Goal: Complete application form: Complete application form

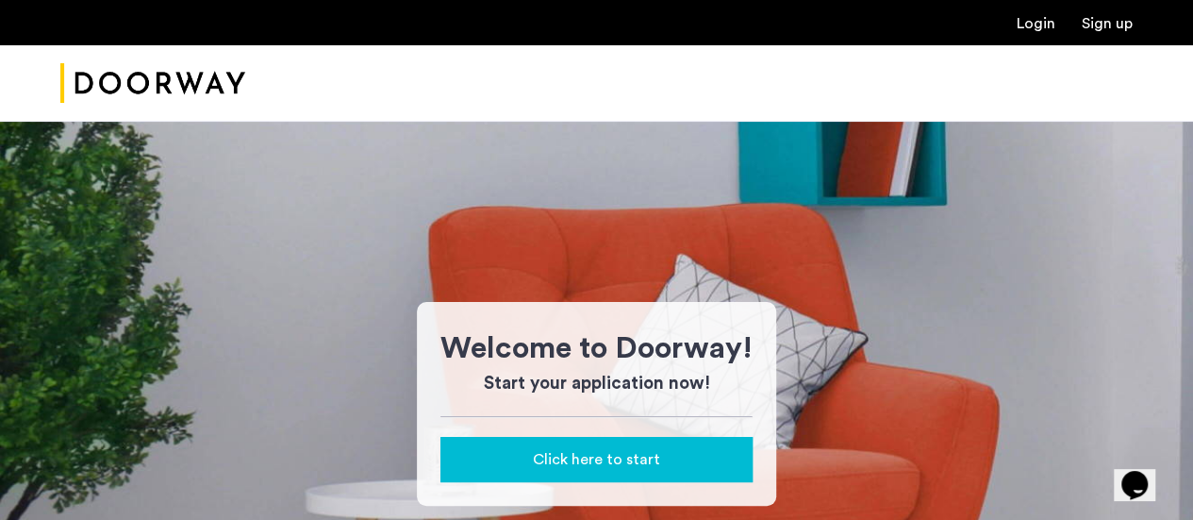
click at [1021, 25] on link "Login" at bounding box center [1036, 23] width 39 height 15
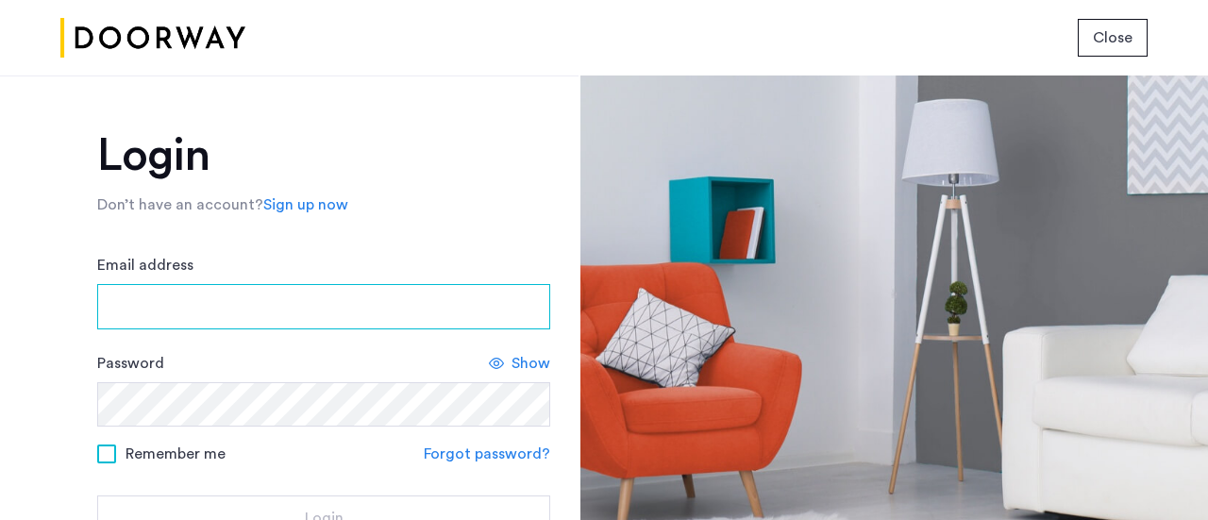
click at [413, 307] on input "Email address" at bounding box center [323, 306] width 453 height 45
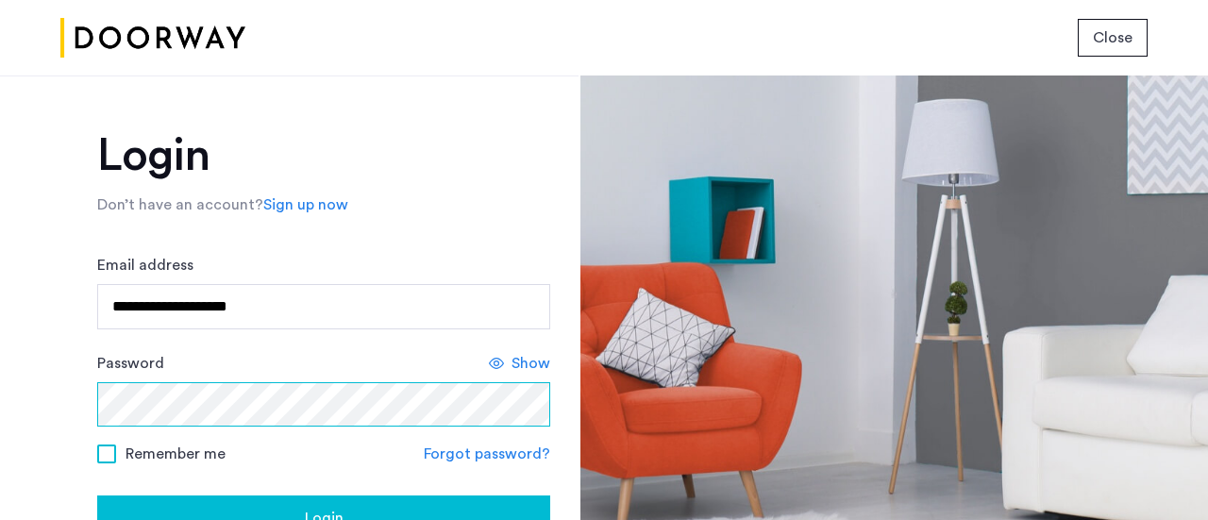
click at [97, 495] on button "Login" at bounding box center [323, 517] width 453 height 45
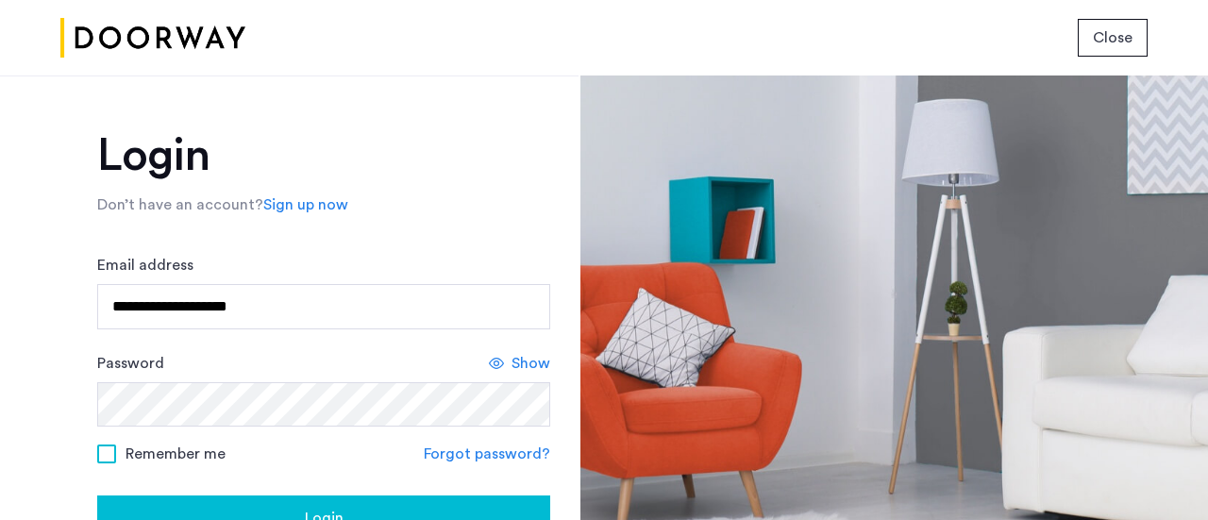
click at [98, 450] on span at bounding box center [106, 453] width 19 height 19
click at [309, 505] on button "Login" at bounding box center [323, 517] width 453 height 45
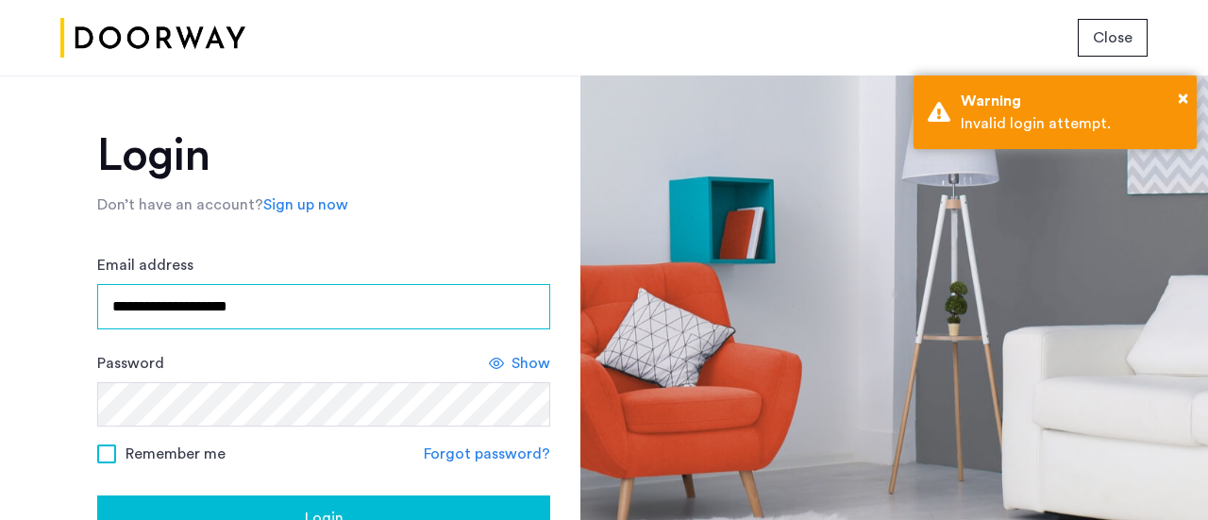
click at [196, 302] on input "**********" at bounding box center [323, 306] width 453 height 45
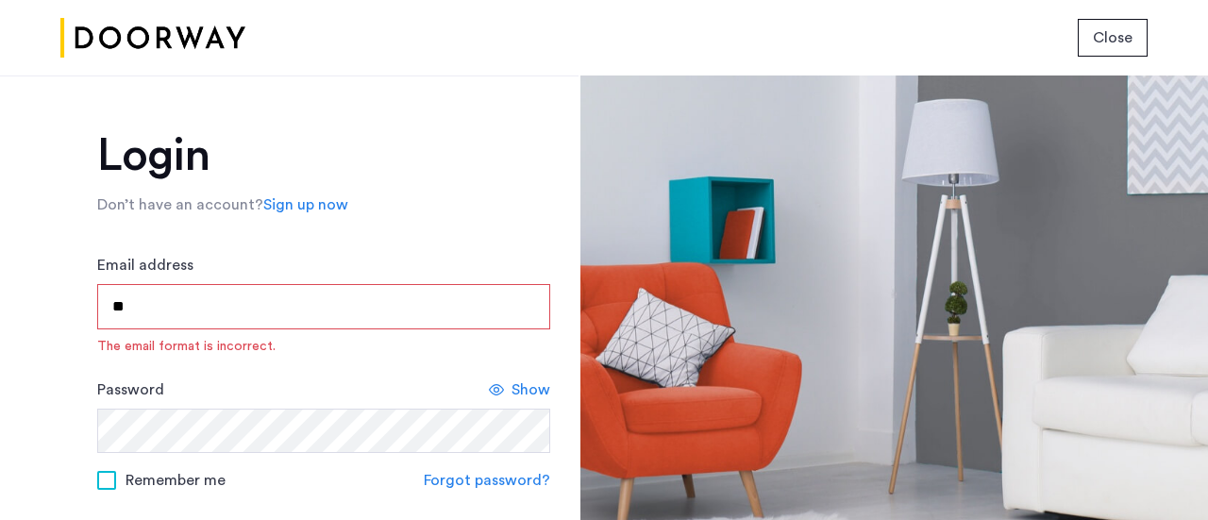
type input "*"
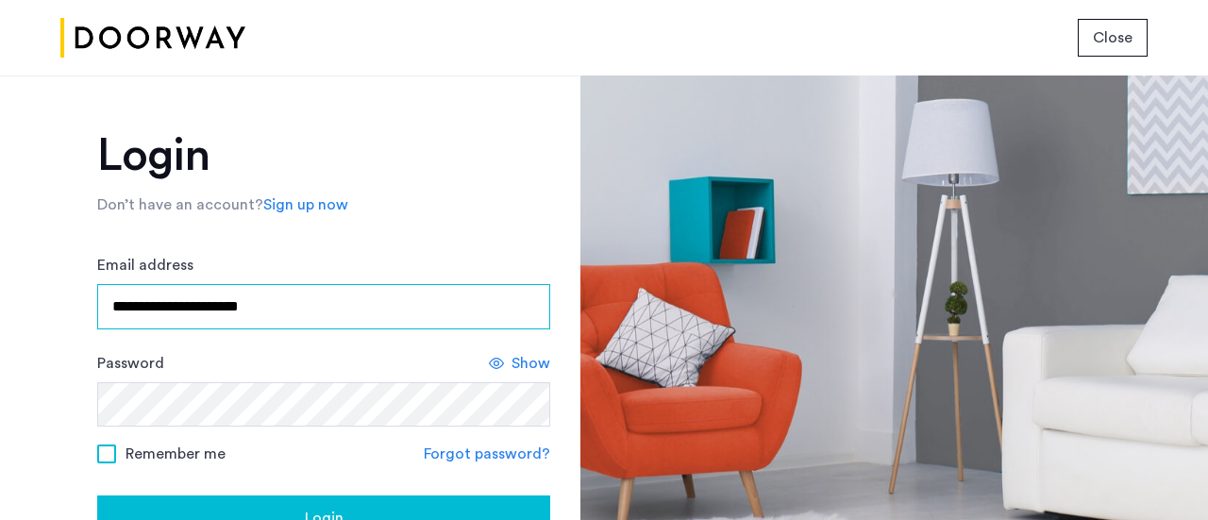
type input "**********"
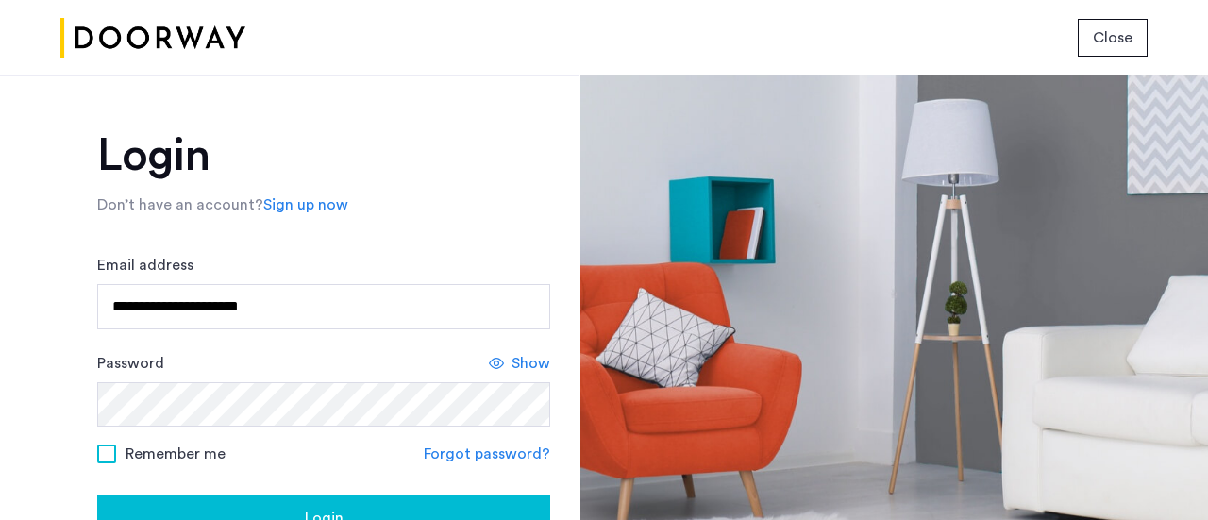
click at [291, 497] on button "Login" at bounding box center [323, 517] width 453 height 45
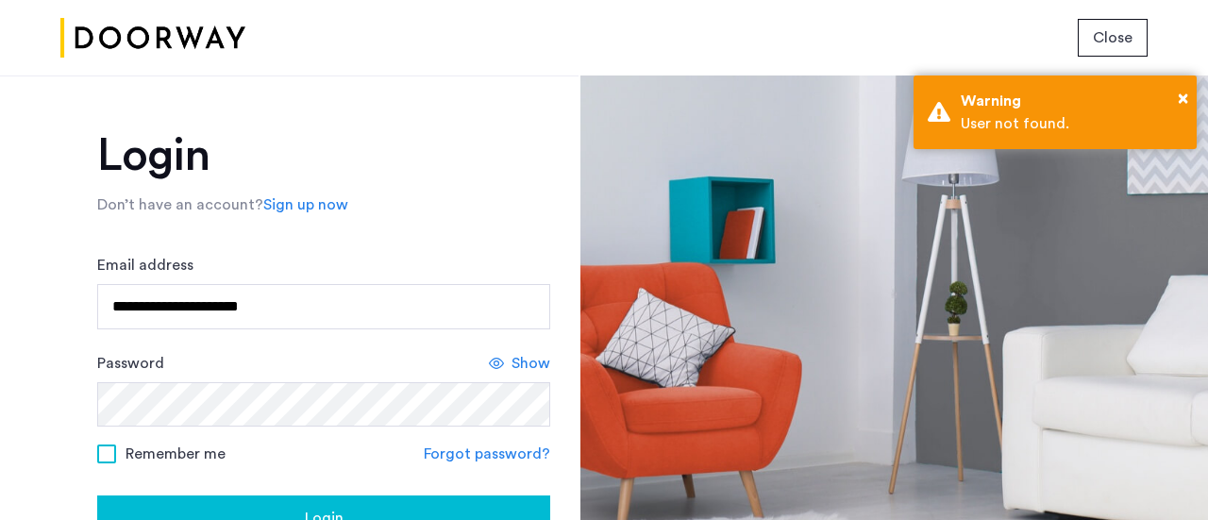
click at [1108, 33] on span "Close" at bounding box center [1112, 37] width 40 height 23
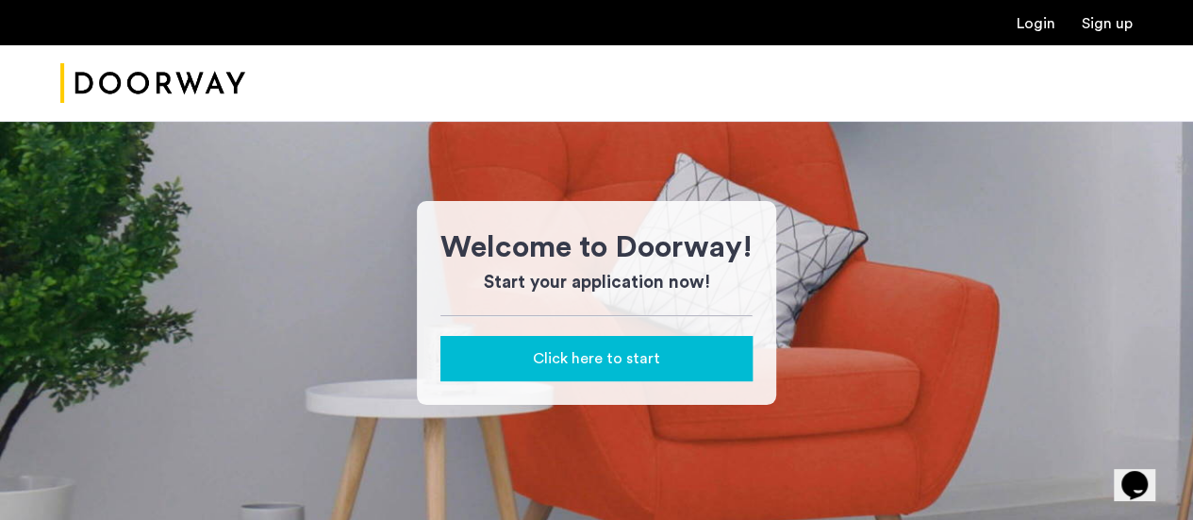
scroll to position [42, 0]
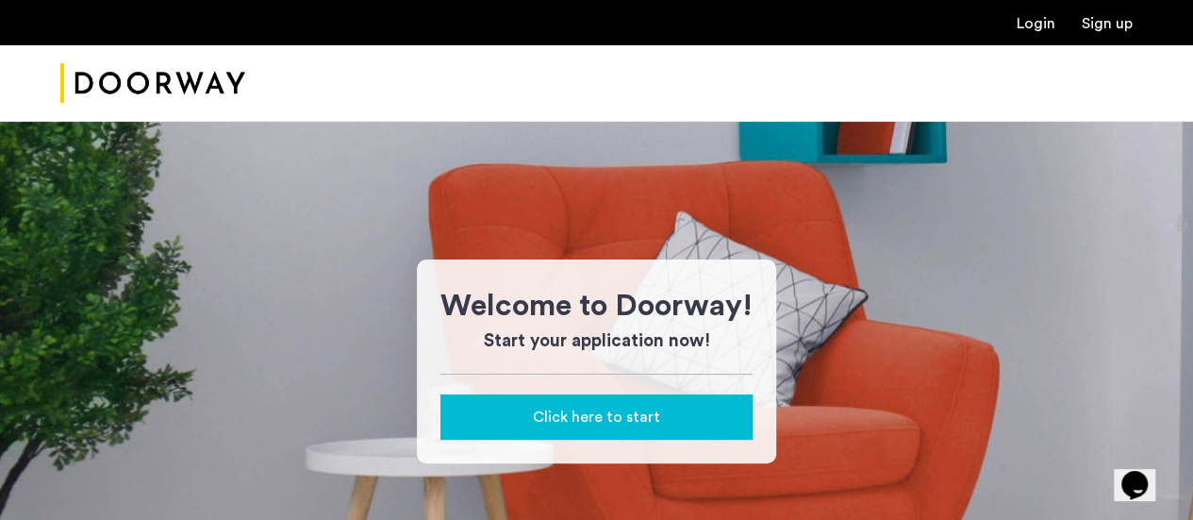
click at [575, 423] on span "Click here to start" at bounding box center [596, 417] width 127 height 23
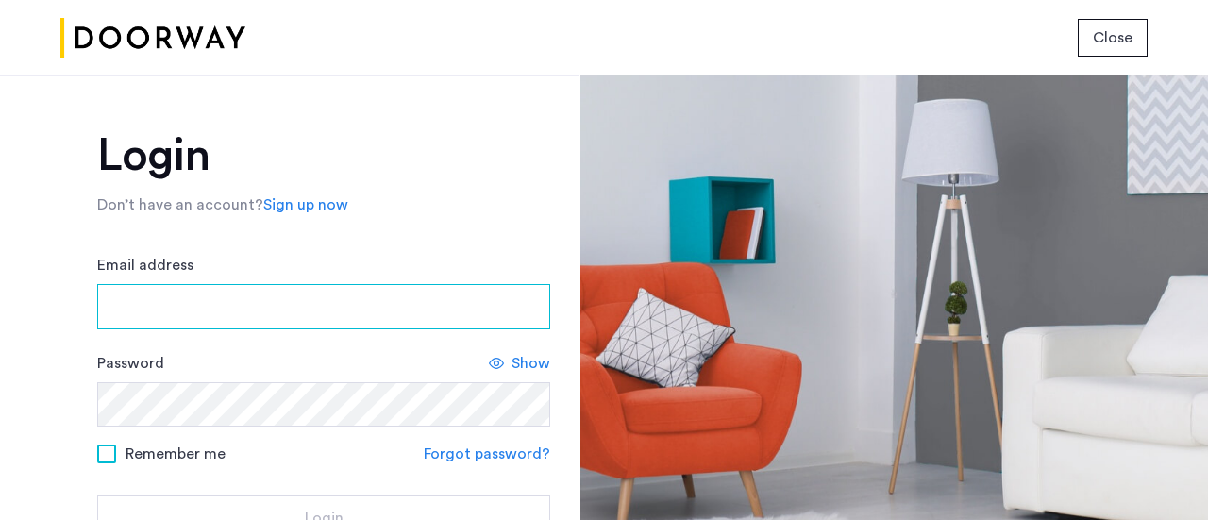
click at [322, 301] on input "Email address" at bounding box center [323, 306] width 453 height 45
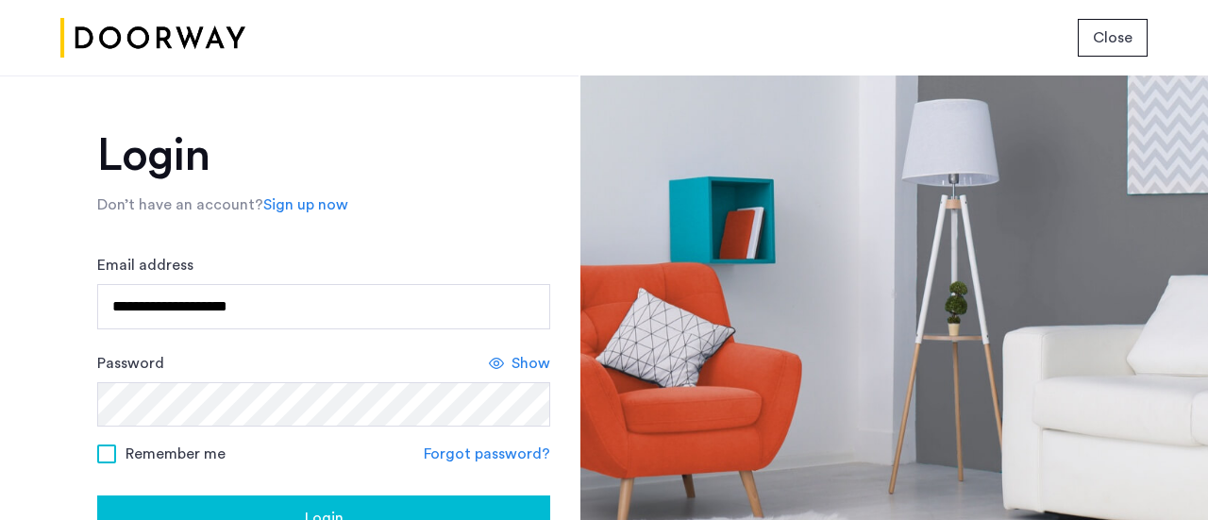
click at [366, 507] on div "Login" at bounding box center [323, 518] width 423 height 23
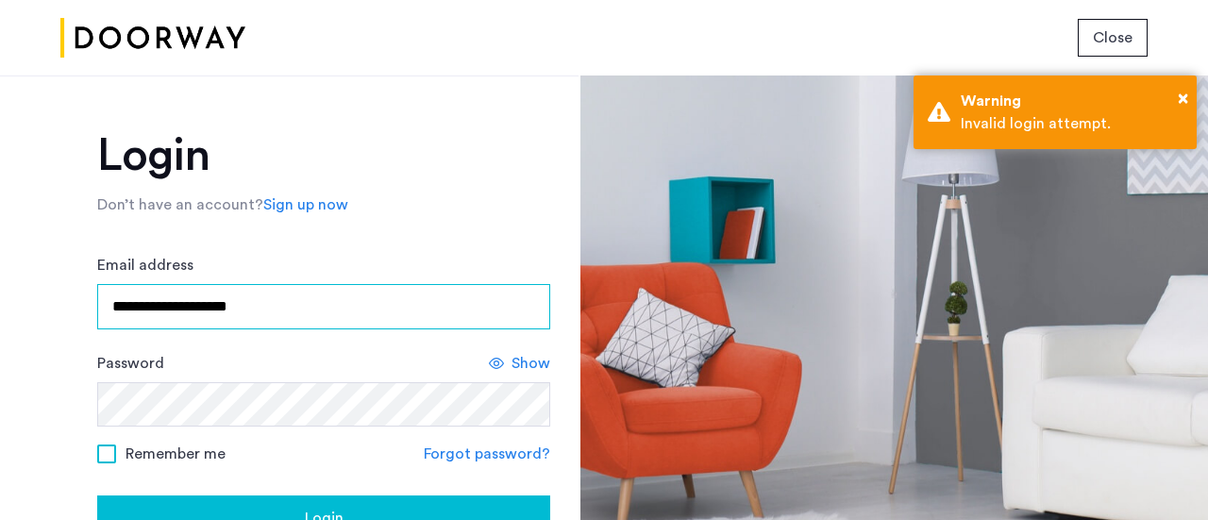
click at [115, 310] on input "**********" at bounding box center [323, 306] width 453 height 45
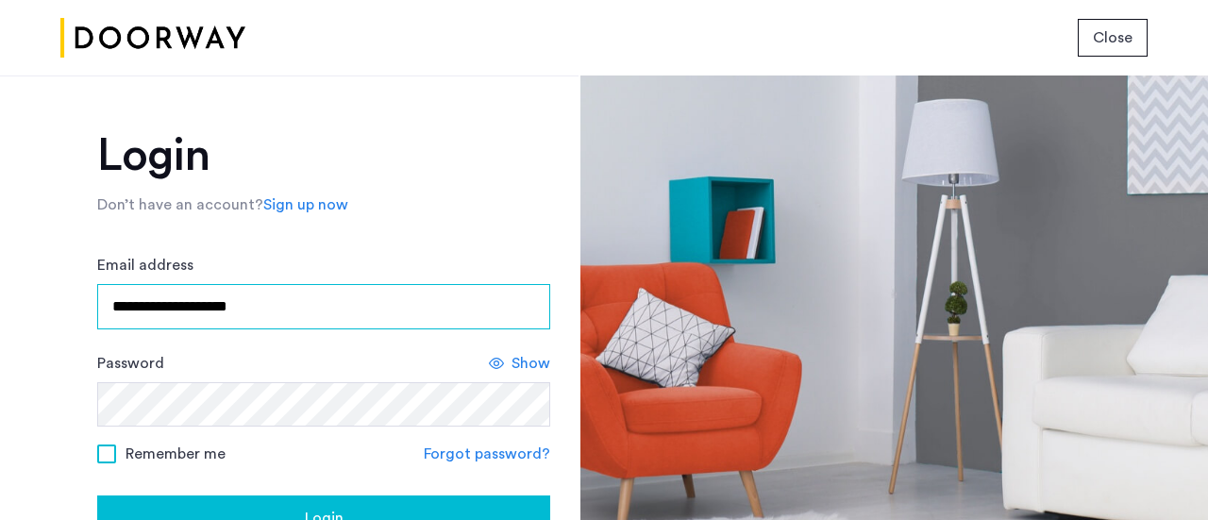
click at [123, 308] on input "**********" at bounding box center [323, 306] width 453 height 45
type input "**********"
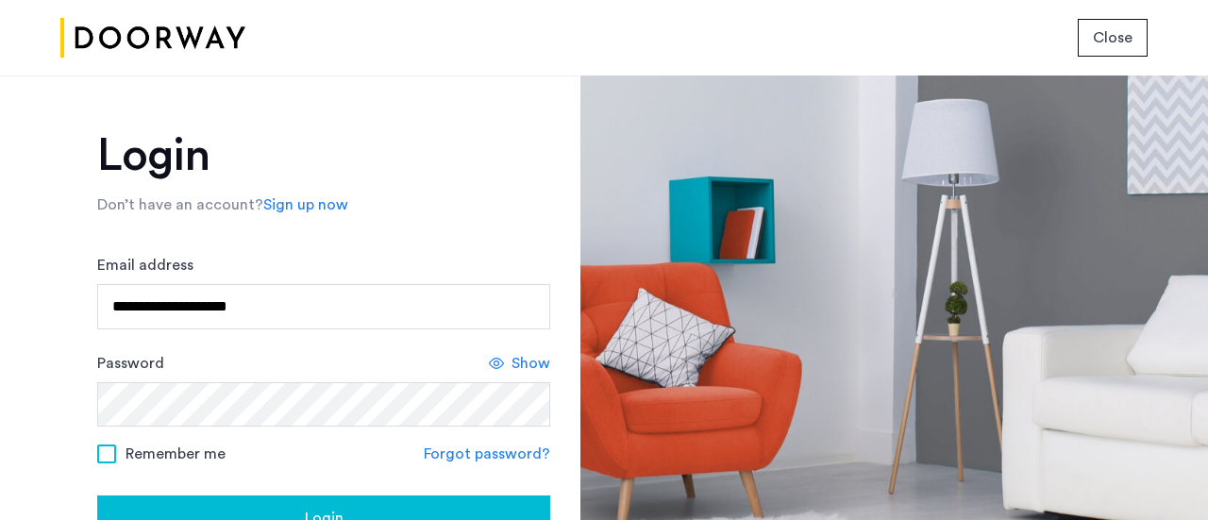
click at [372, 503] on button "Login" at bounding box center [323, 517] width 453 height 45
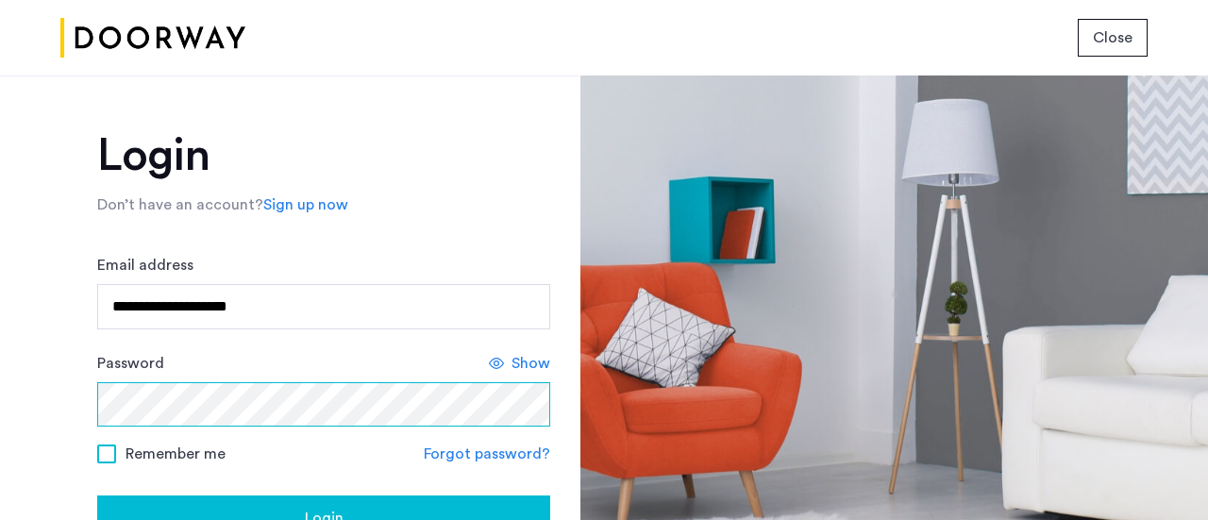
click at [97, 495] on button "Login" at bounding box center [323, 517] width 453 height 45
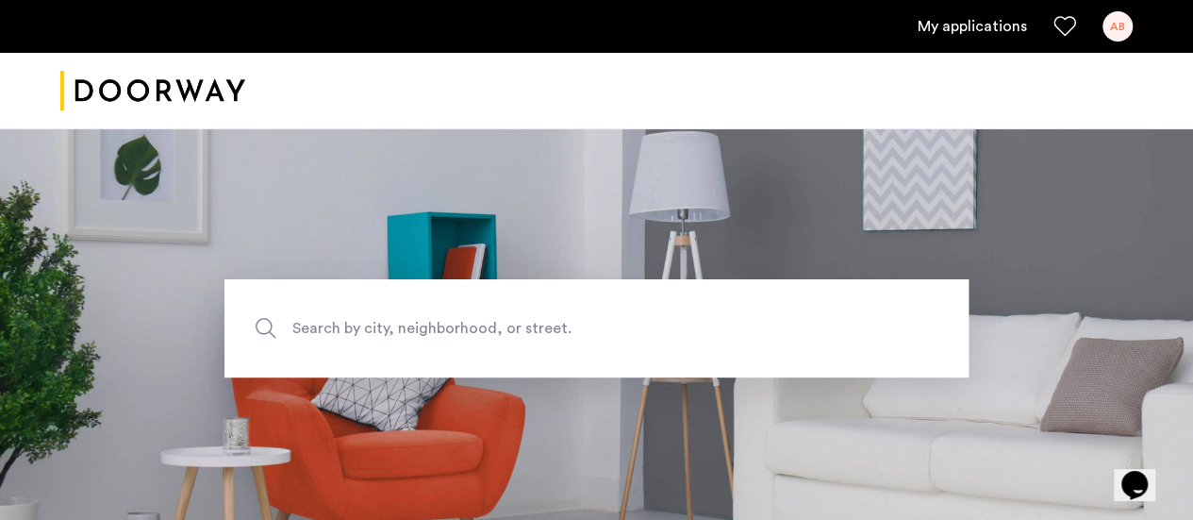
click at [960, 25] on link "My applications" at bounding box center [972, 26] width 109 height 23
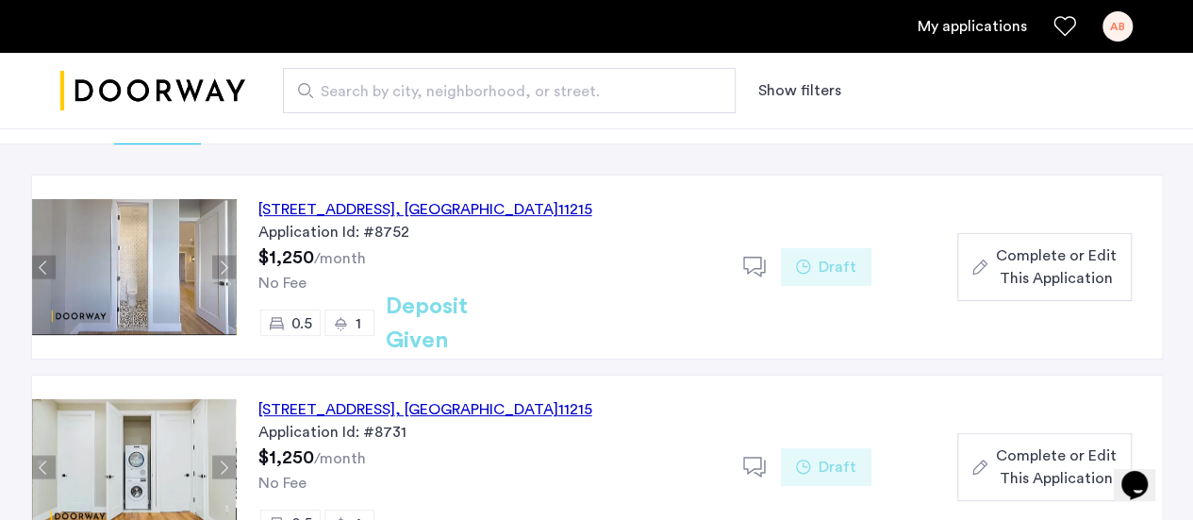
scroll to position [147, 0]
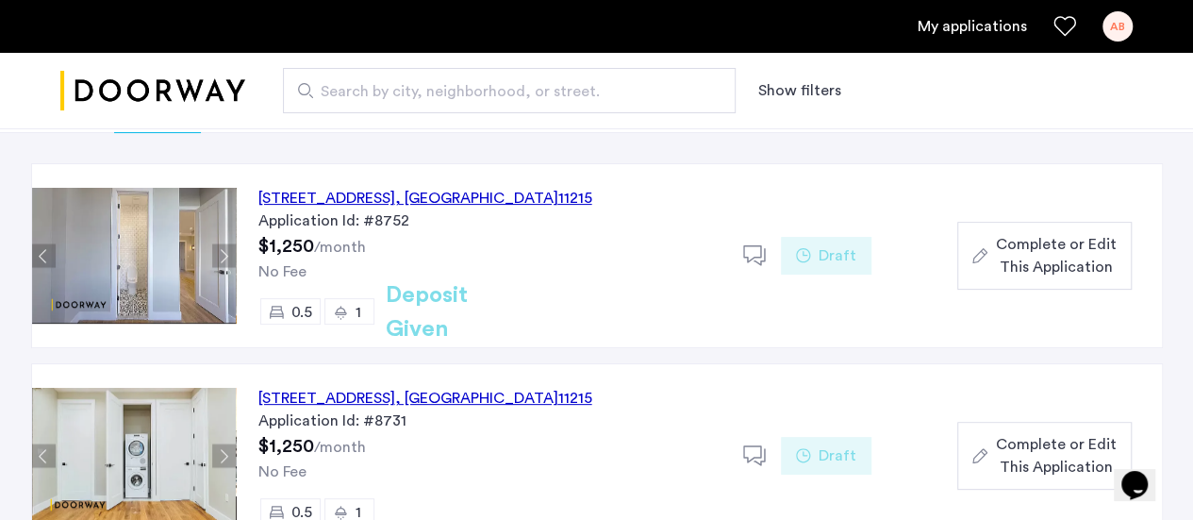
click at [522, 200] on span ", NY" at bounding box center [476, 198] width 163 height 15
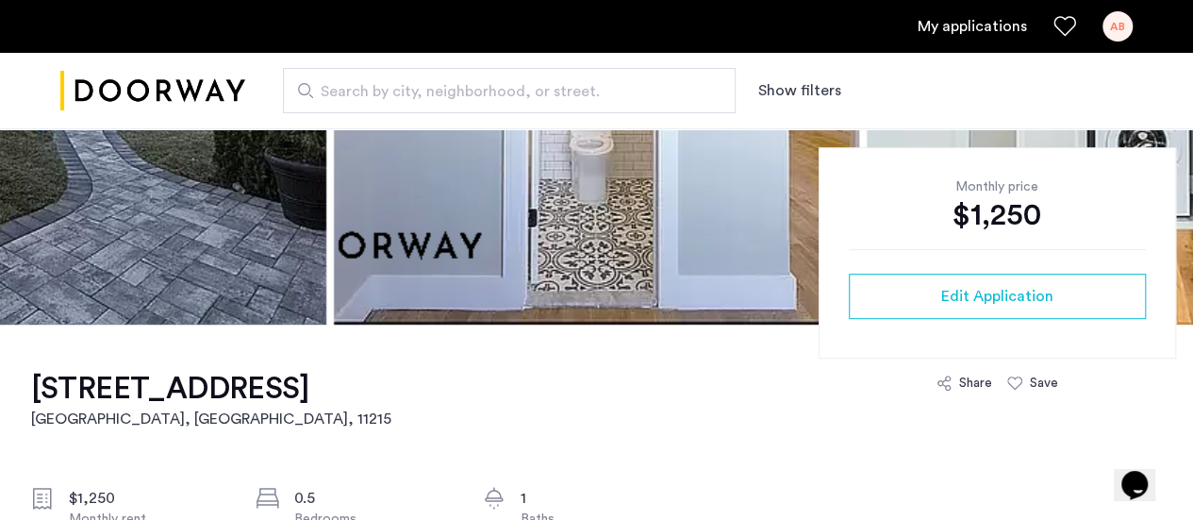
scroll to position [366, 0]
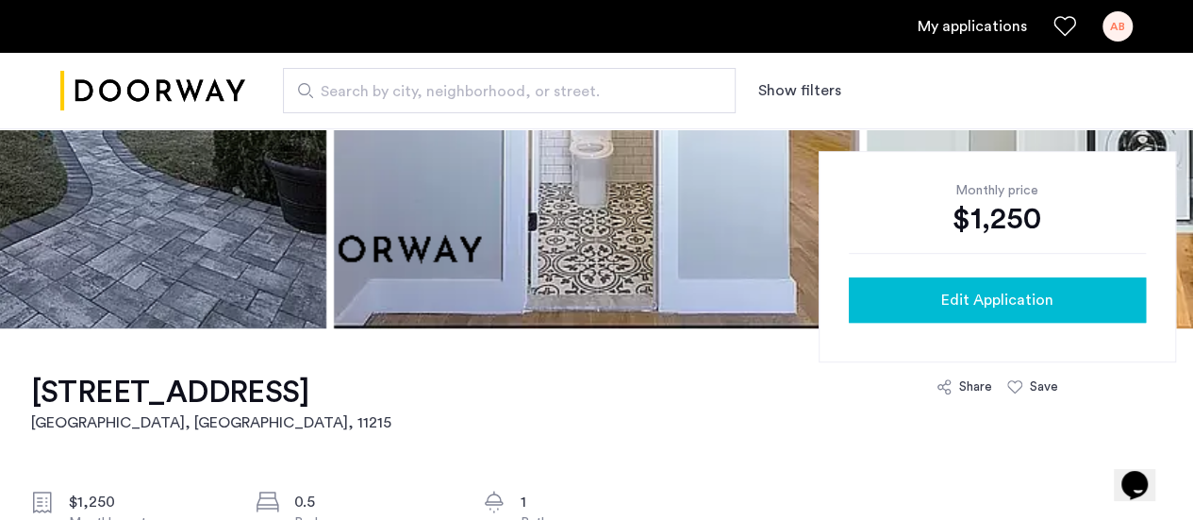
click at [998, 308] on span "Edit Application" at bounding box center [997, 300] width 112 height 23
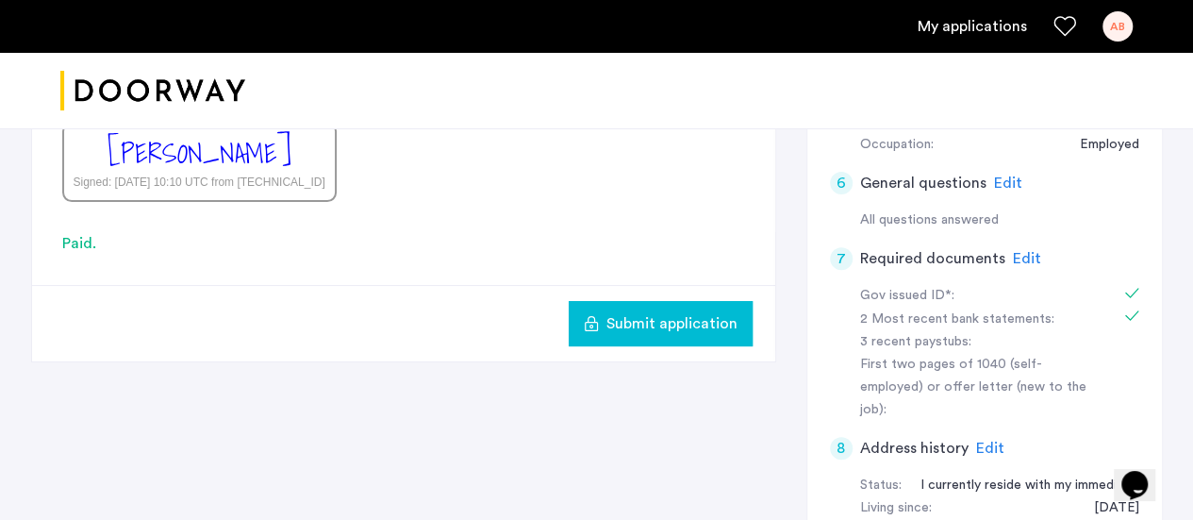
scroll to position [550, 0]
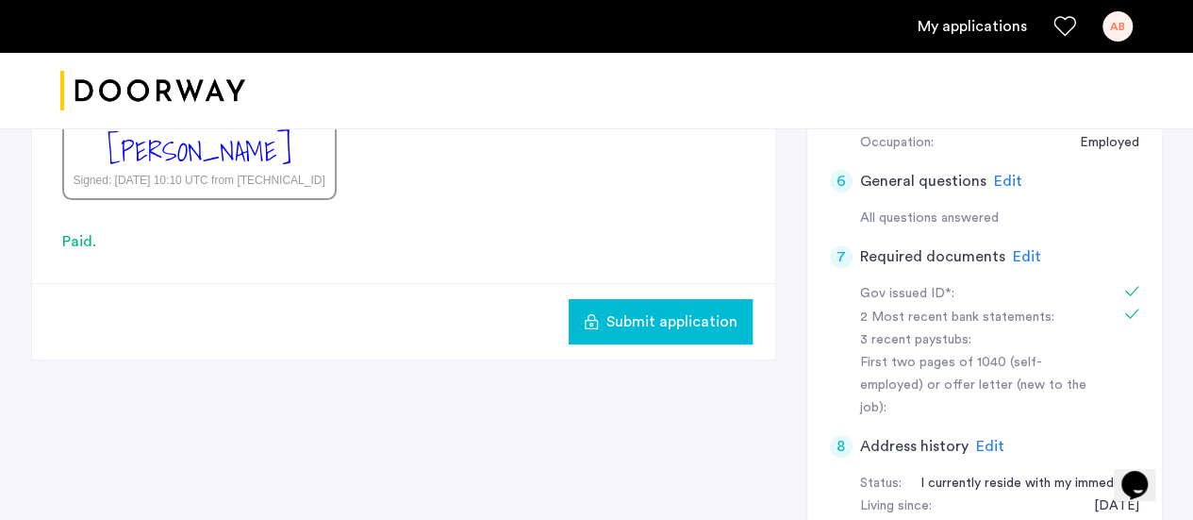
click at [1064, 352] on div "First two pages of 1040 (self-employed) or offer letter (new to the job):" at bounding box center [979, 386] width 238 height 68
click at [1017, 252] on span "Edit" at bounding box center [1027, 256] width 28 height 15
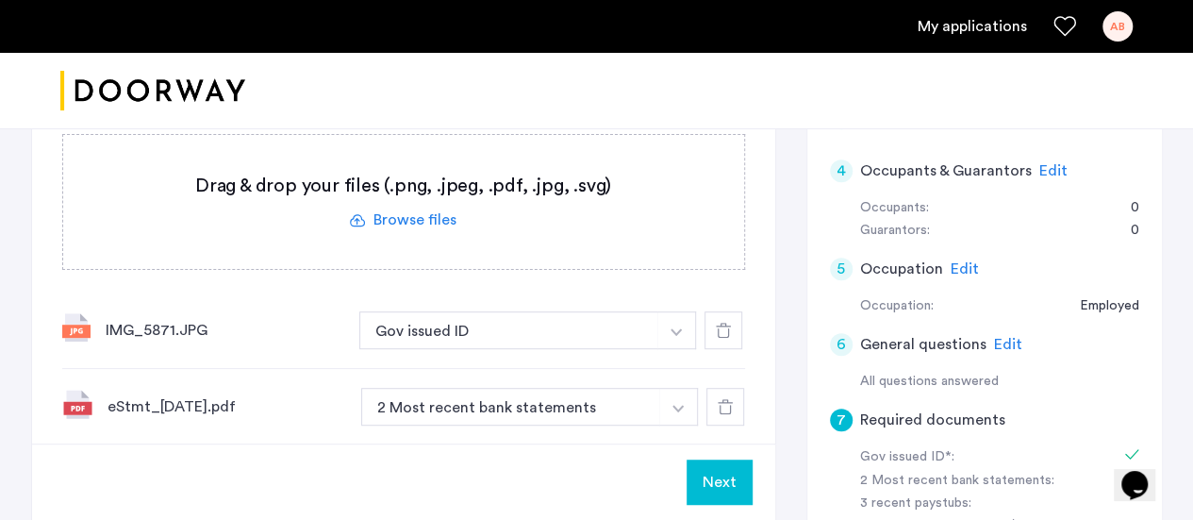
scroll to position [358, 0]
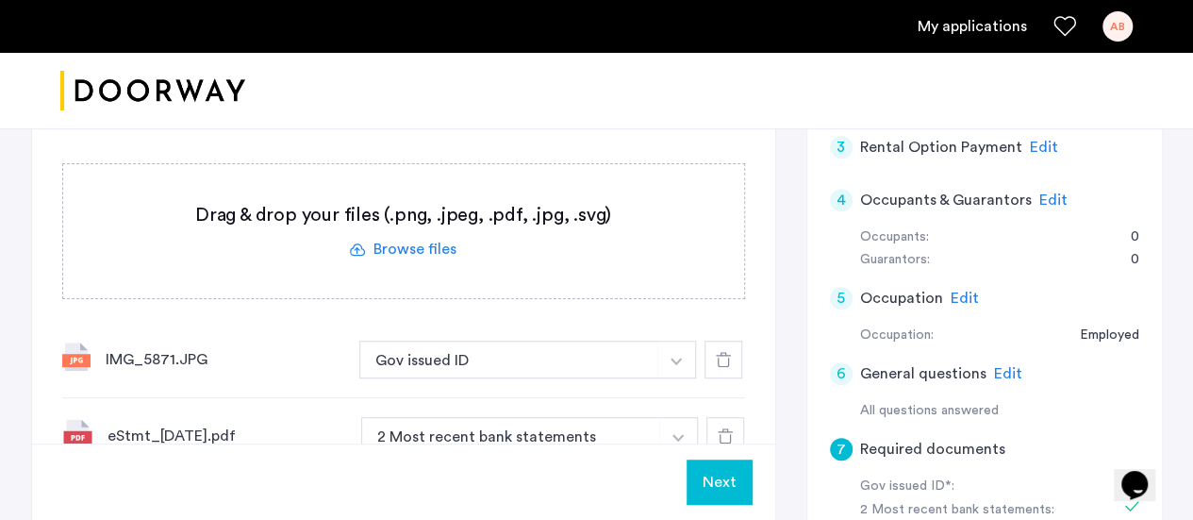
click at [449, 242] on label at bounding box center [403, 231] width 681 height 134
click at [0, 0] on input "file" at bounding box center [0, 0] width 0 height 0
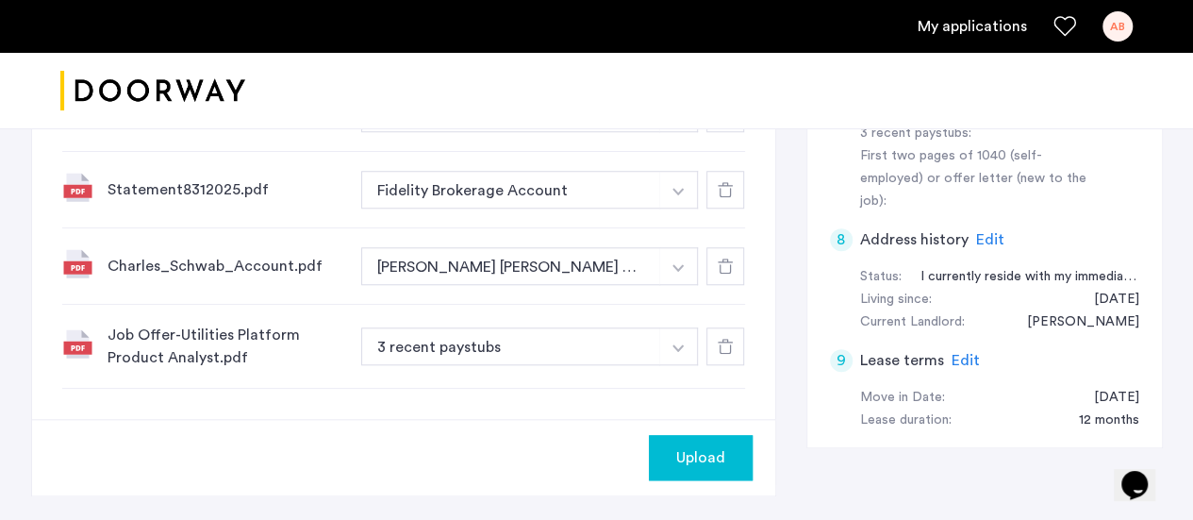
scroll to position [758, 0]
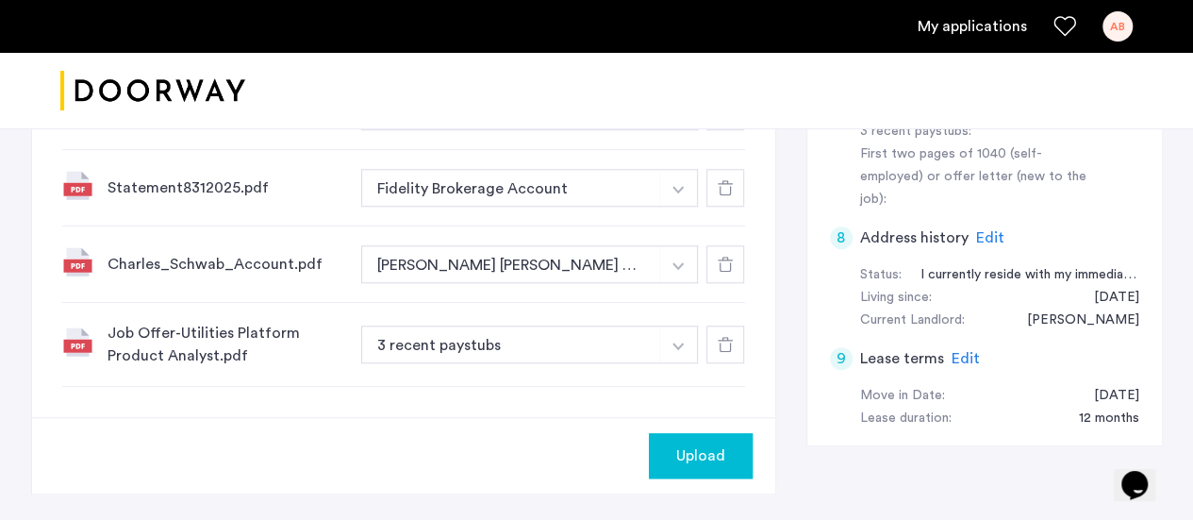
click at [734, 453] on div "Upload" at bounding box center [701, 455] width 74 height 23
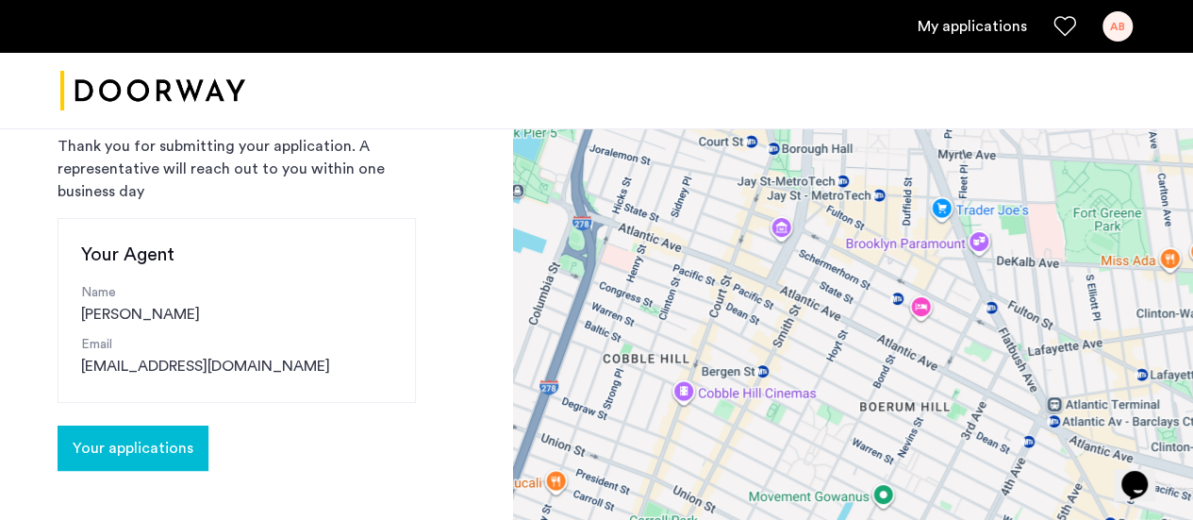
scroll to position [102, 0]
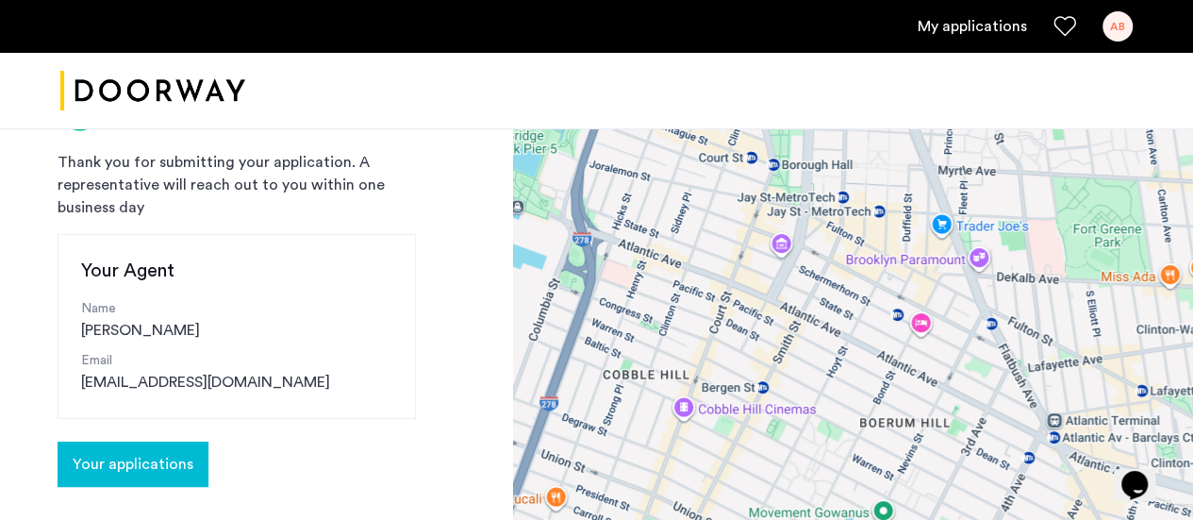
click at [194, 463] on button "Your applications" at bounding box center [133, 463] width 151 height 45
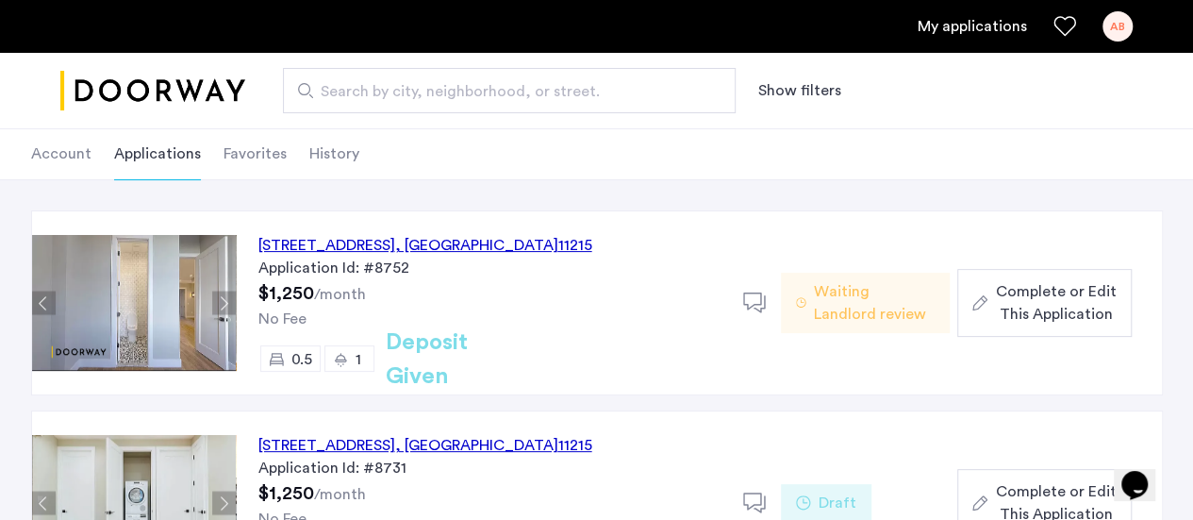
scroll to position [115, 0]
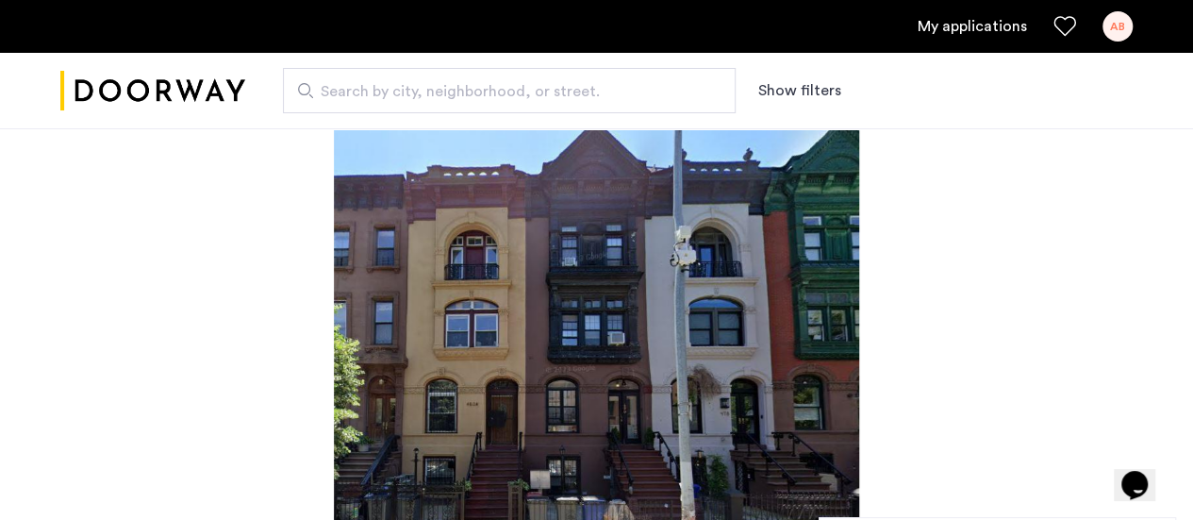
click at [970, 37] on link "My applications" at bounding box center [972, 26] width 109 height 23
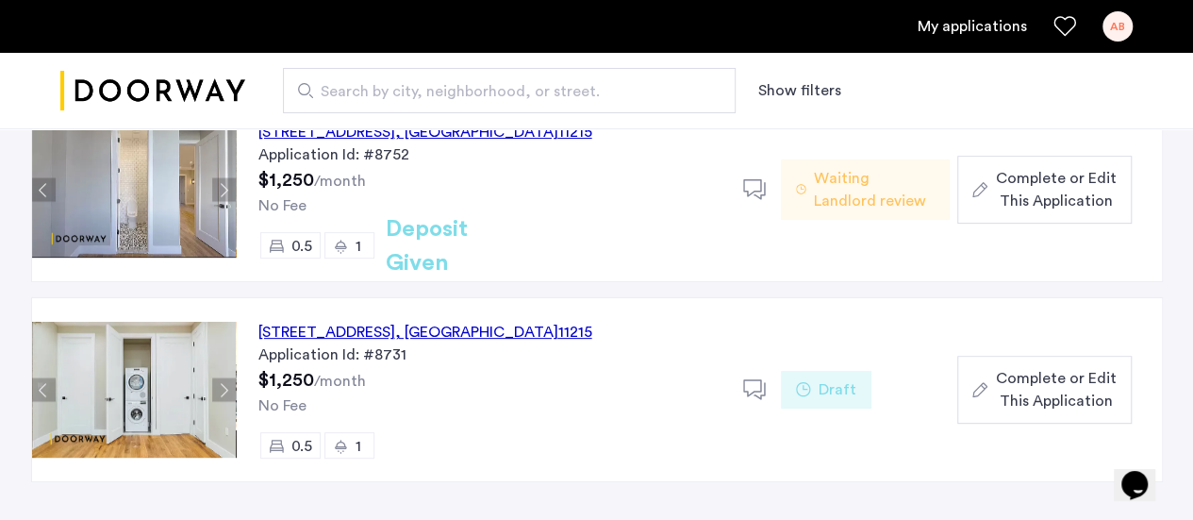
scroll to position [218, 0]
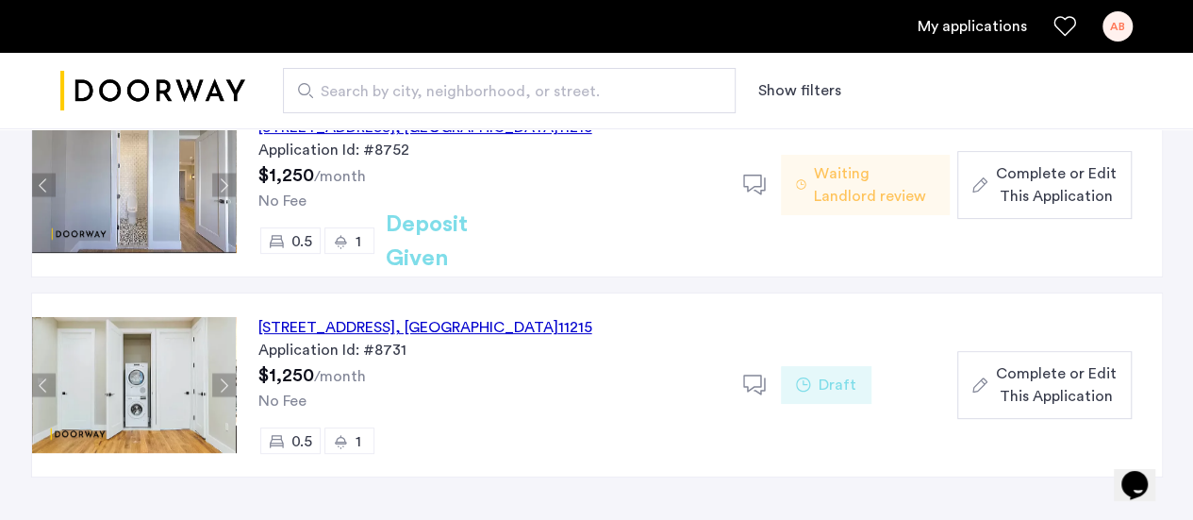
click at [1058, 163] on span "Complete or Edit This Application" at bounding box center [1055, 184] width 121 height 45
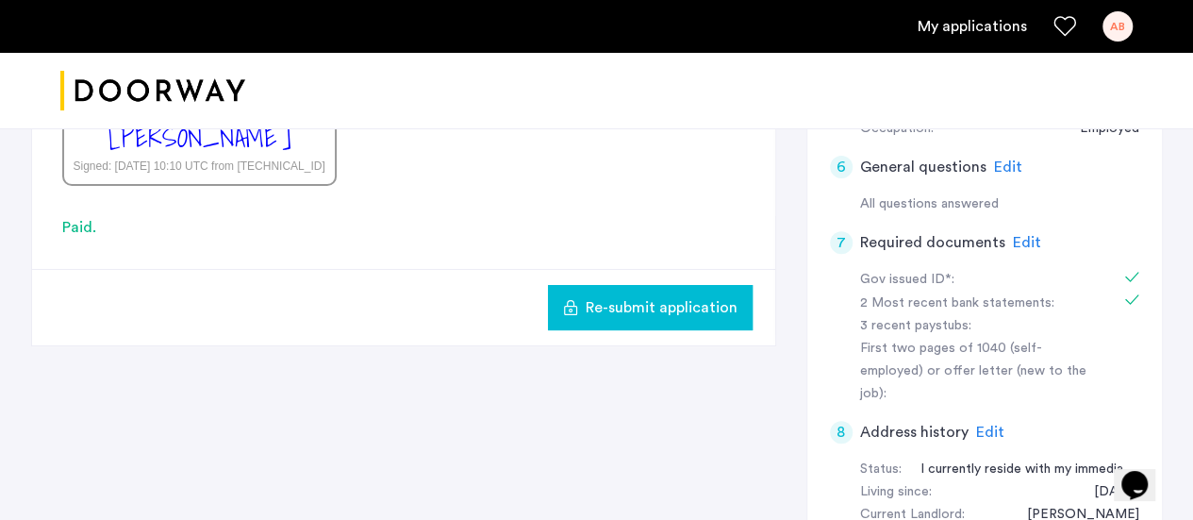
scroll to position [566, 0]
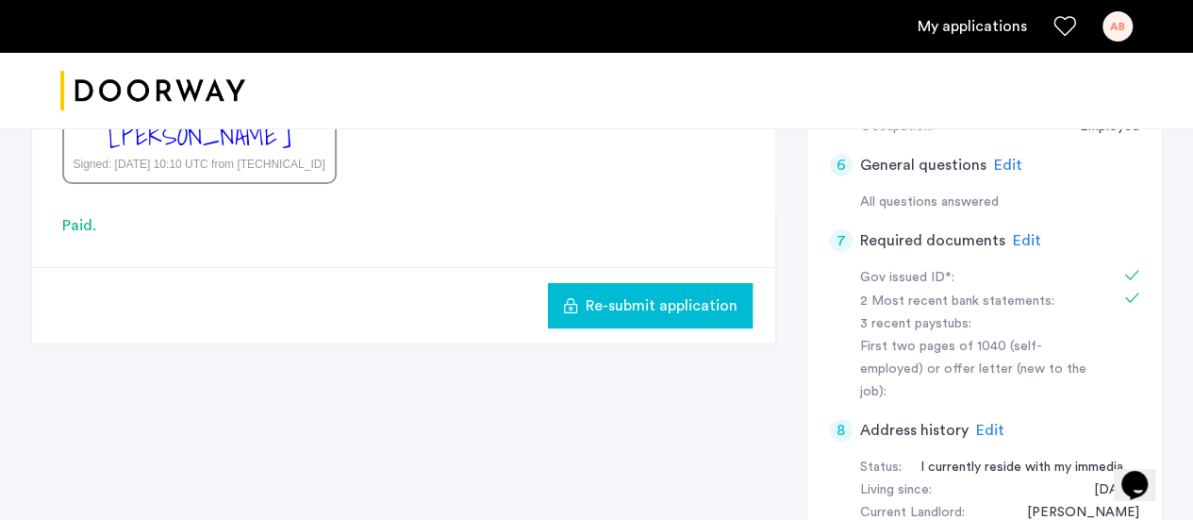
click at [1025, 234] on span "Edit" at bounding box center [1027, 240] width 28 height 15
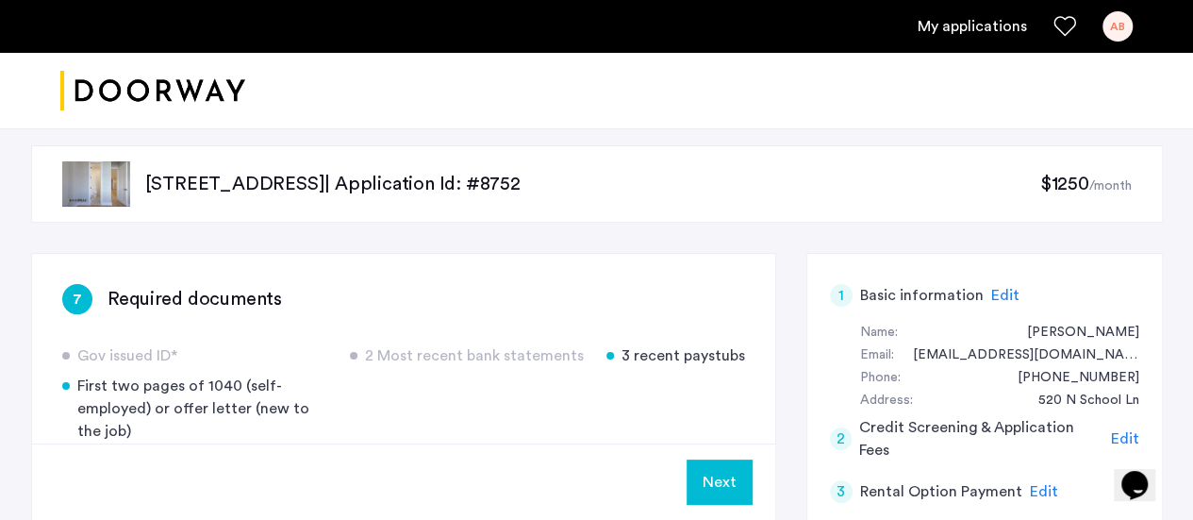
scroll to position [11, 0]
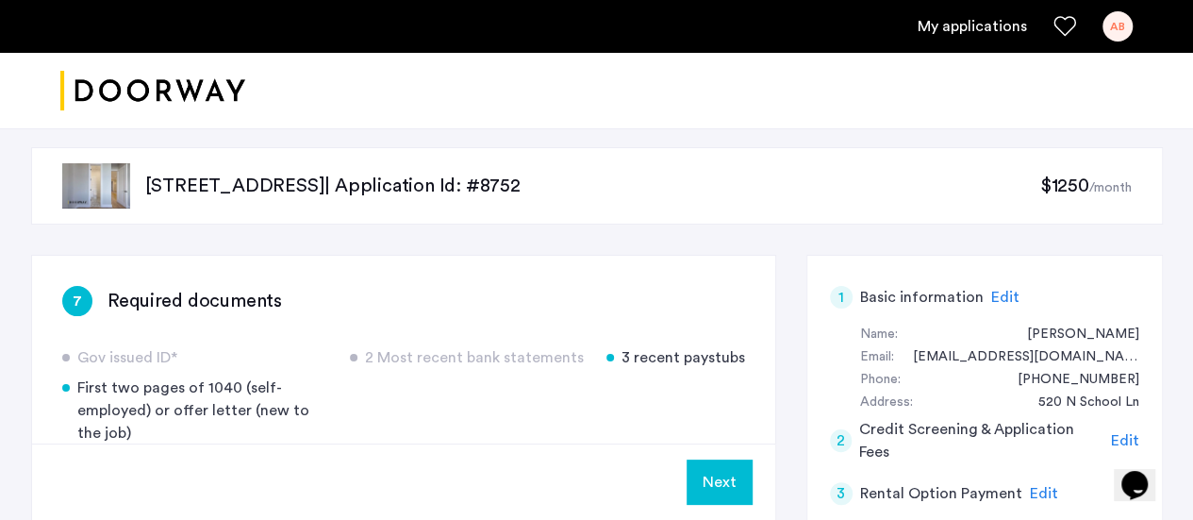
click at [1120, 29] on div "AB" at bounding box center [1118, 26] width 30 height 30
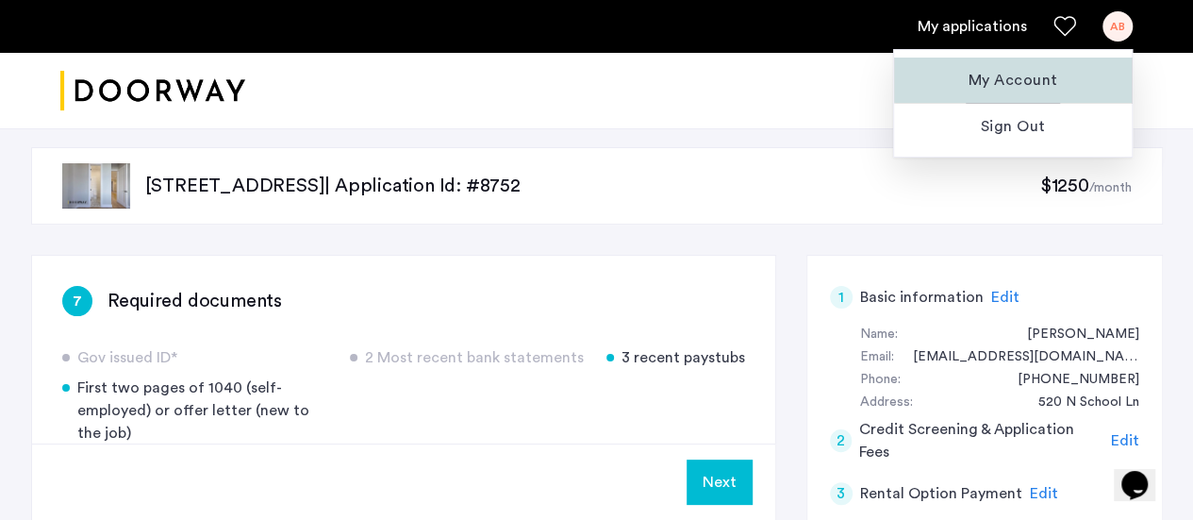
click at [1017, 71] on span "My Account" at bounding box center [1013, 80] width 208 height 23
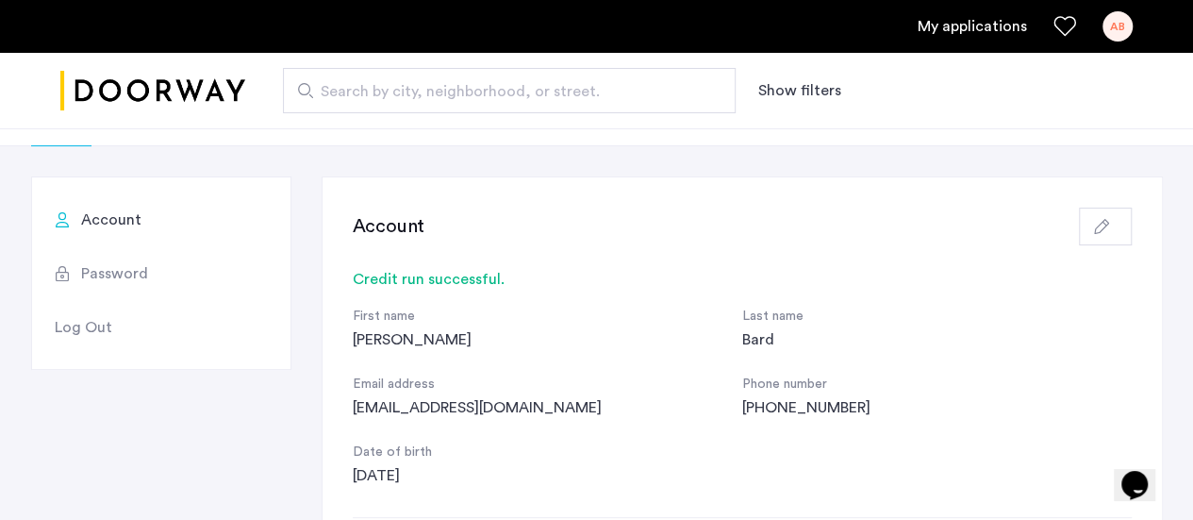
scroll to position [175, 0]
